Goal: Information Seeking & Learning: Learn about a topic

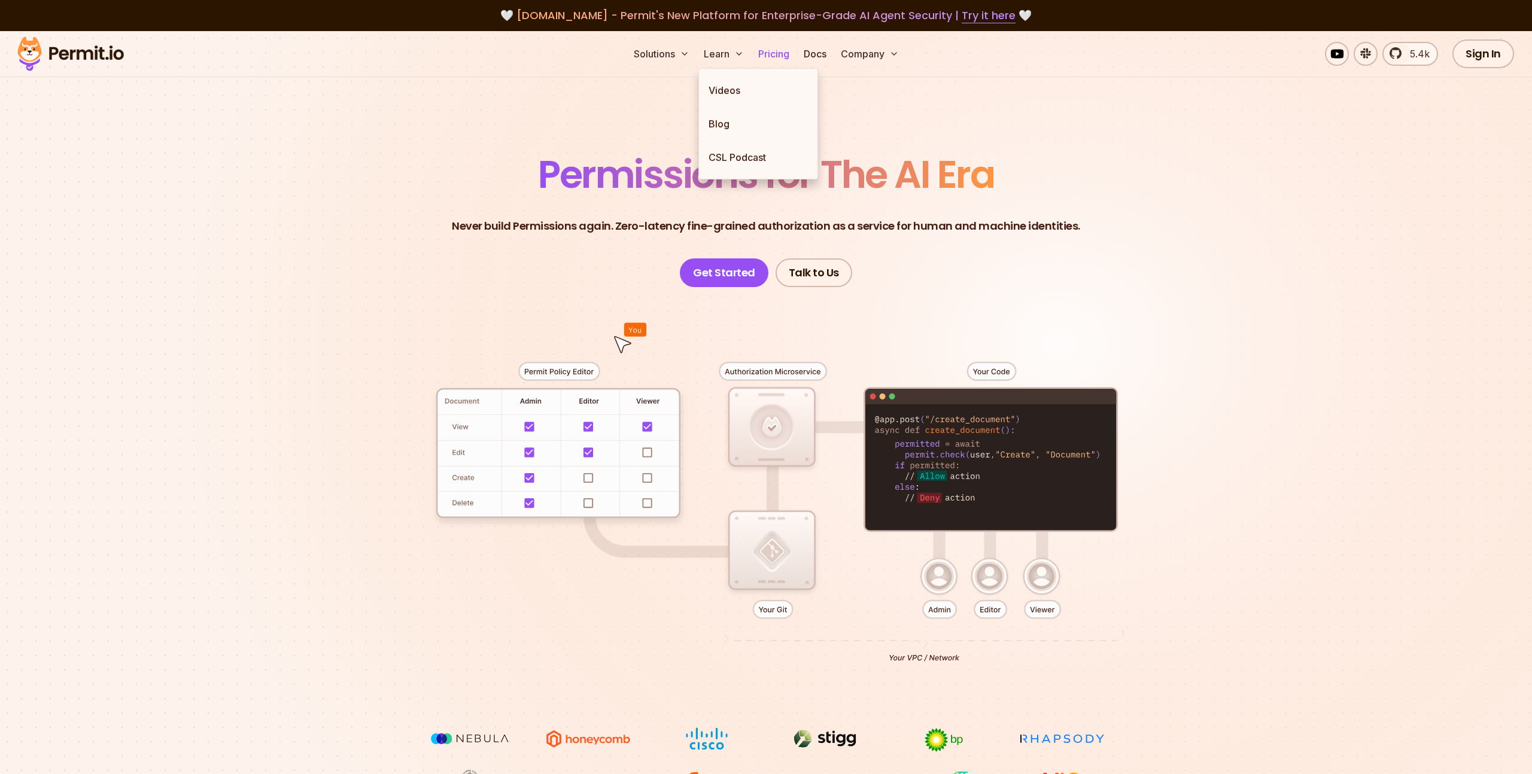
click at [776, 54] on link "Pricing" at bounding box center [773, 54] width 41 height 24
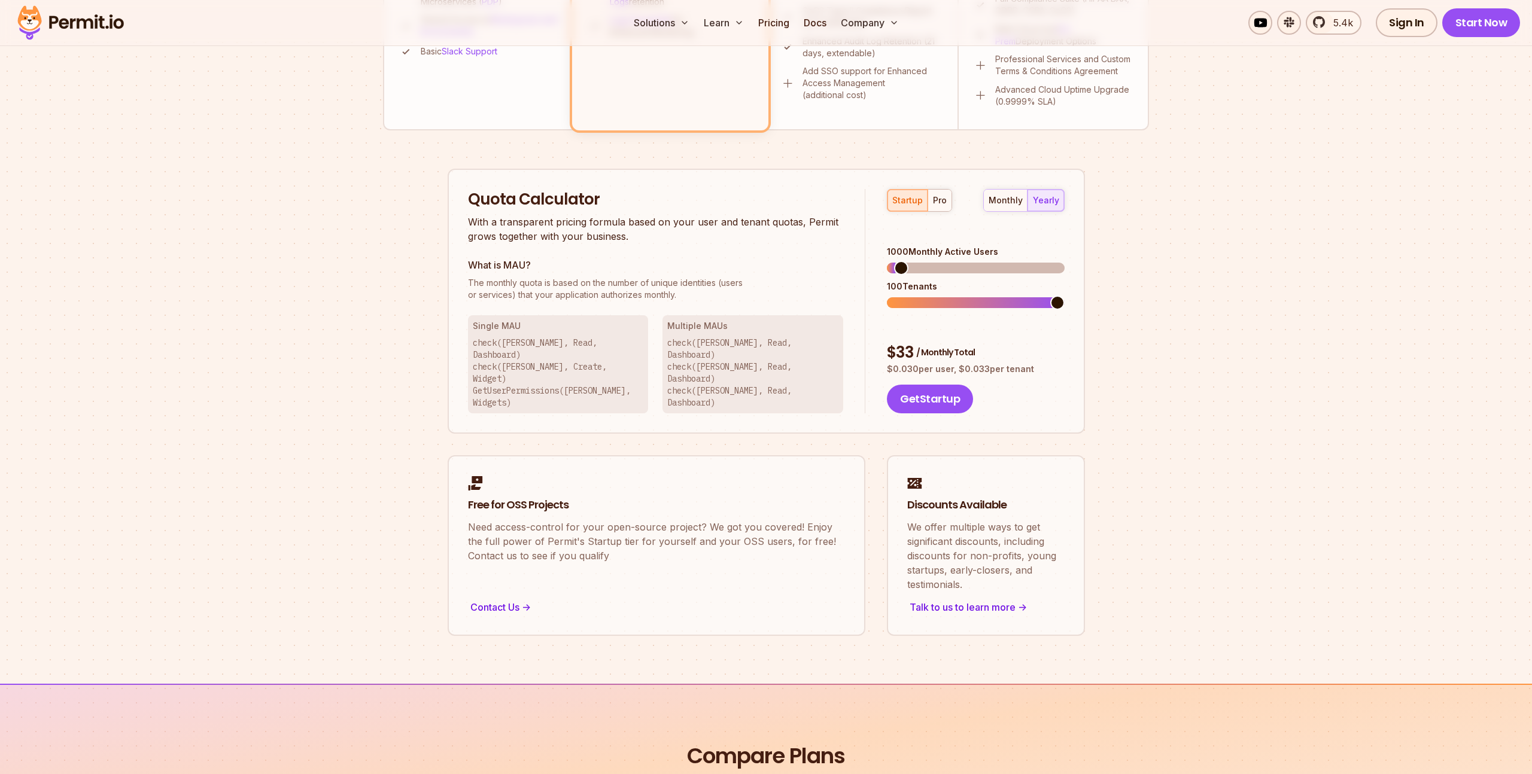
scroll to position [641, 0]
click at [743, 529] on link "Free for OSS Projects Need access-control for your open-source project? We got …" at bounding box center [657, 544] width 418 height 181
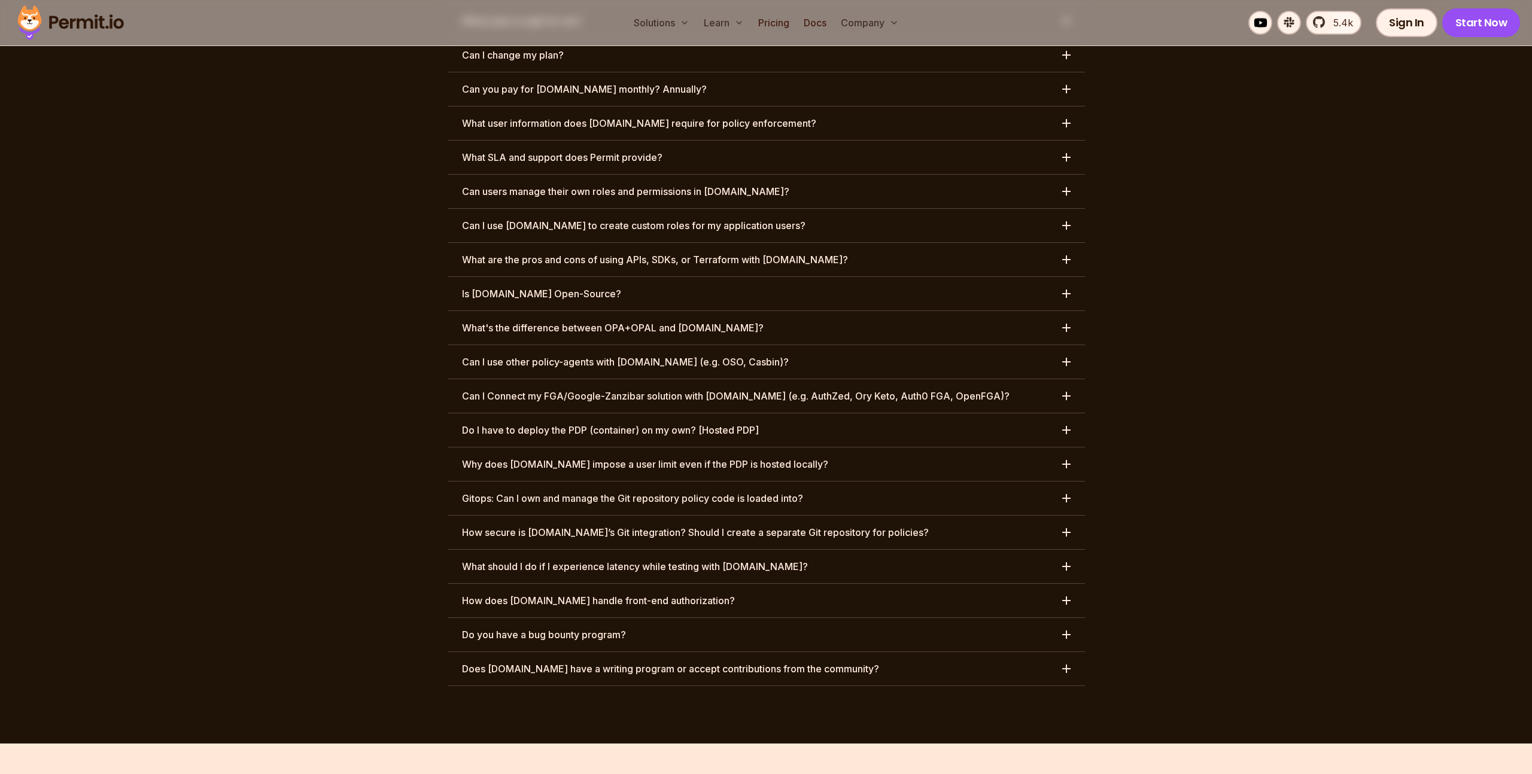
scroll to position [5746, 0]
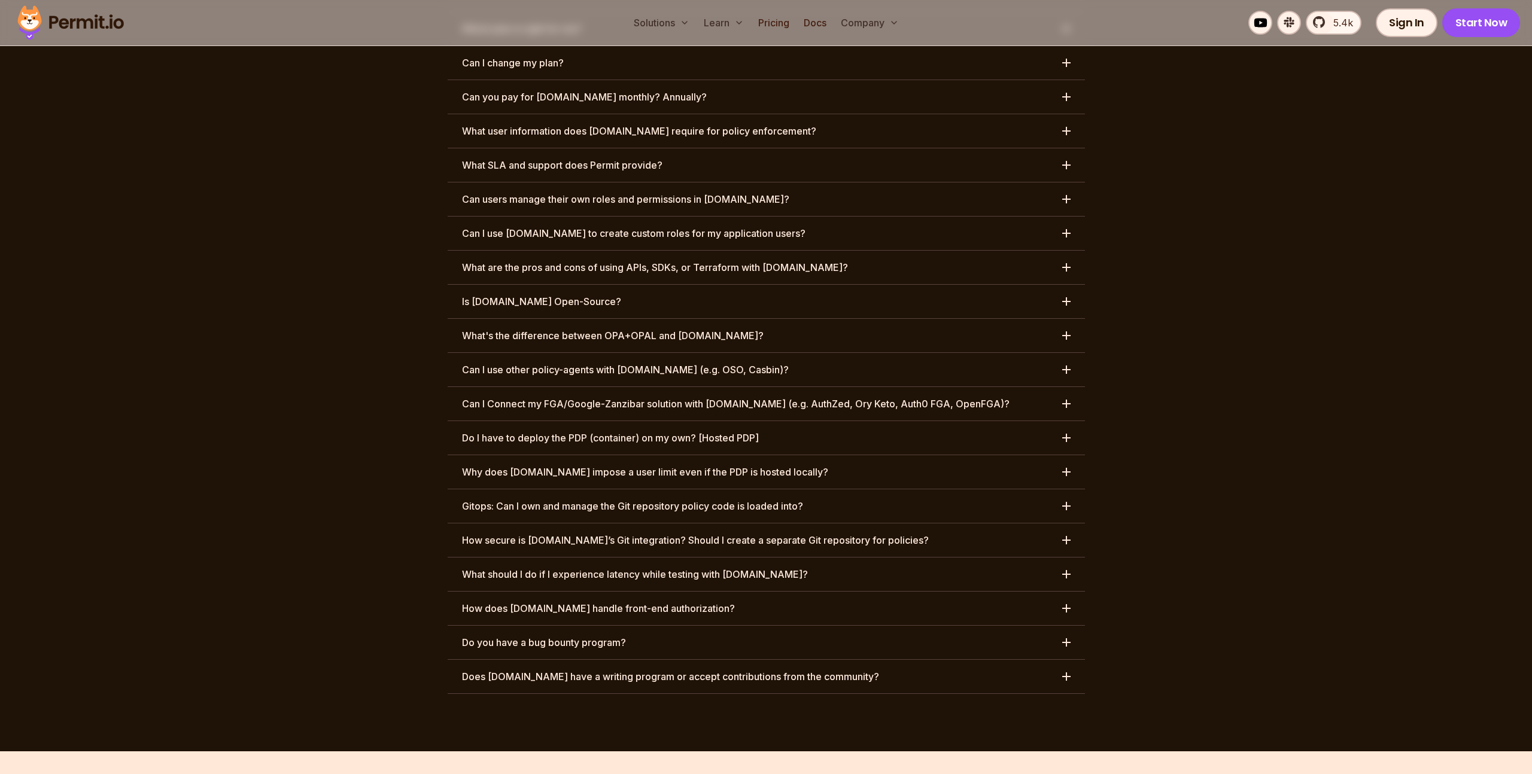
click at [545, 294] on h3 "Is [DOMAIN_NAME] Open-Source?" at bounding box center [541, 301] width 159 height 14
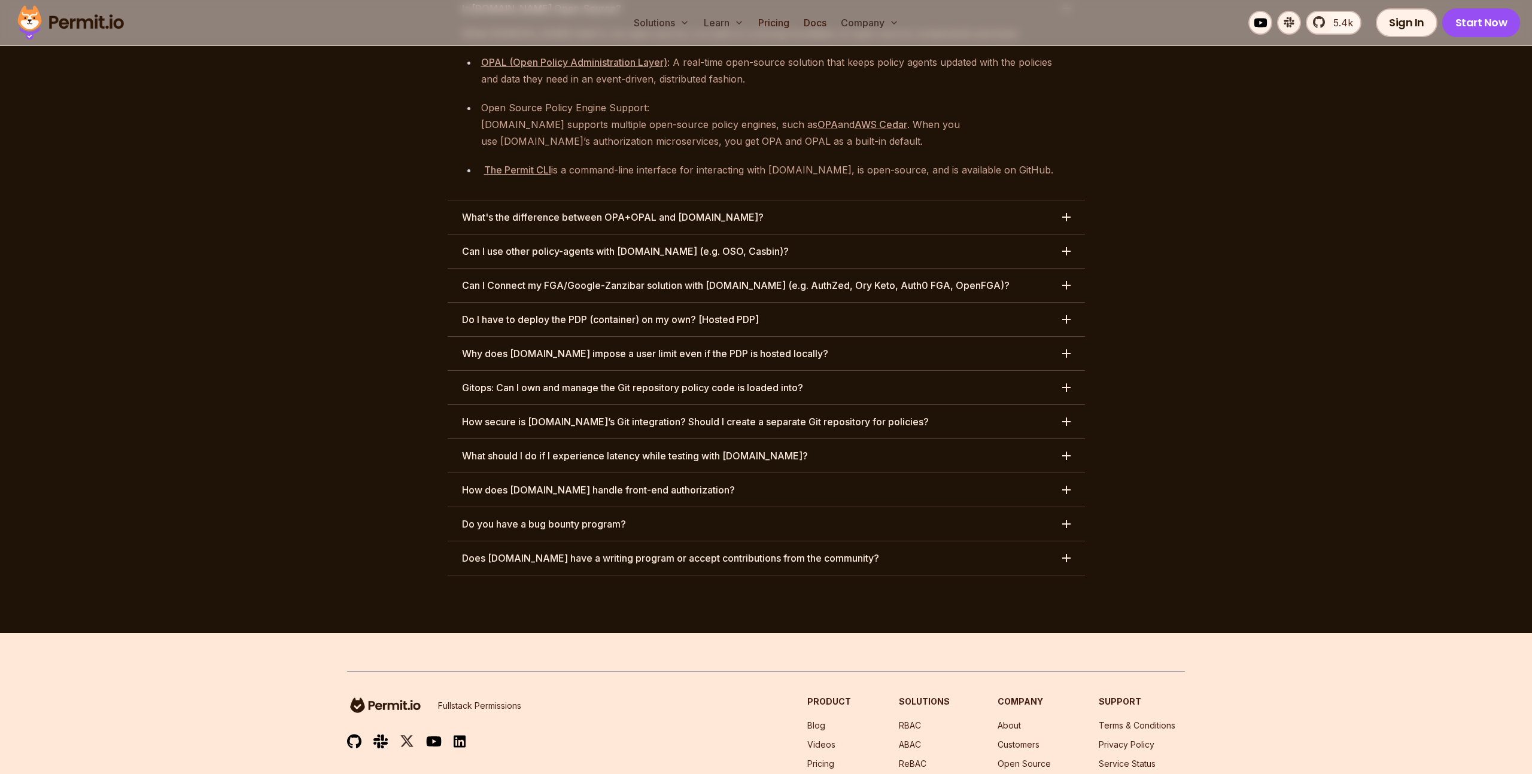
scroll to position [6149, 0]
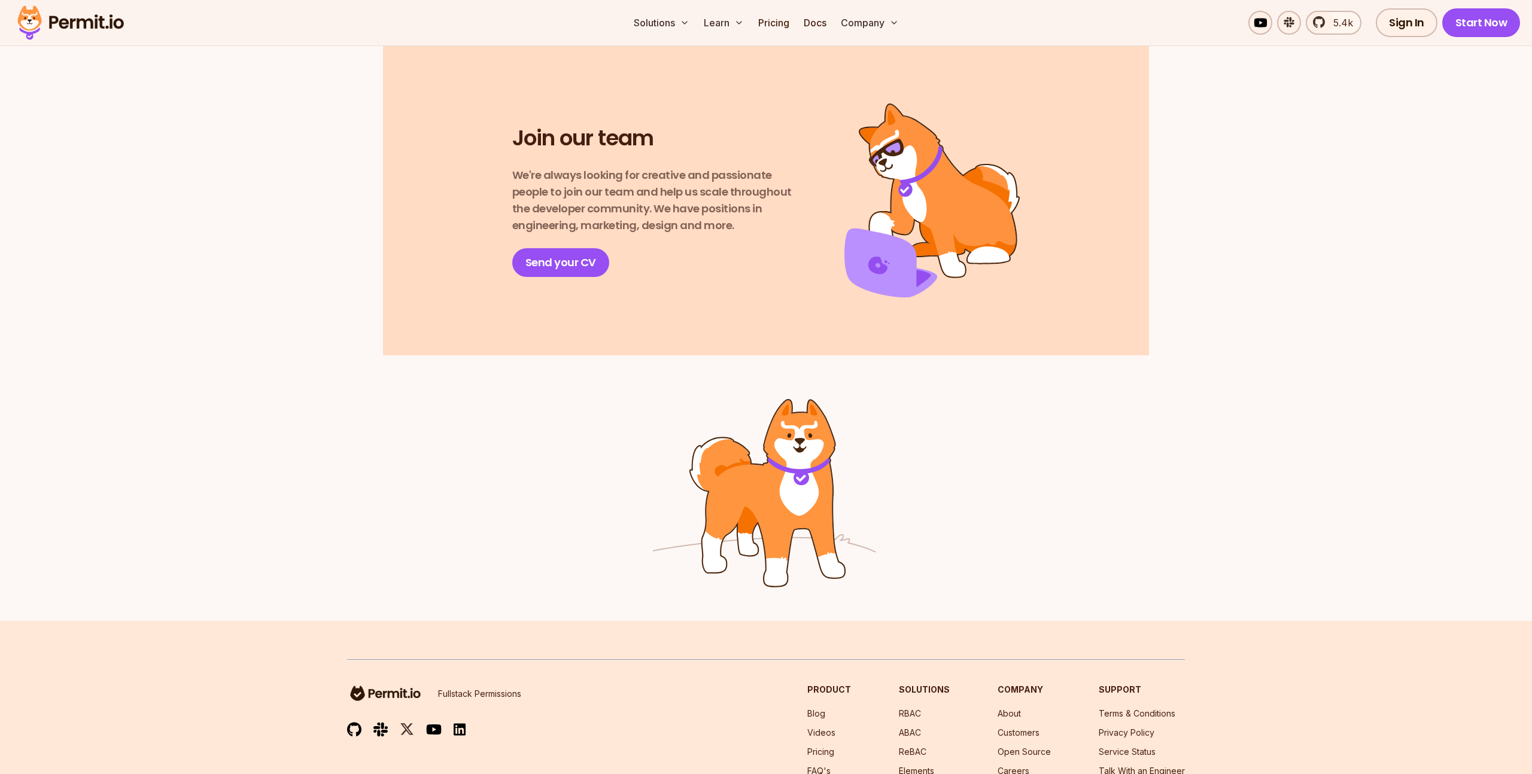
scroll to position [1573, 0]
